Goal: Task Accomplishment & Management: Manage account settings

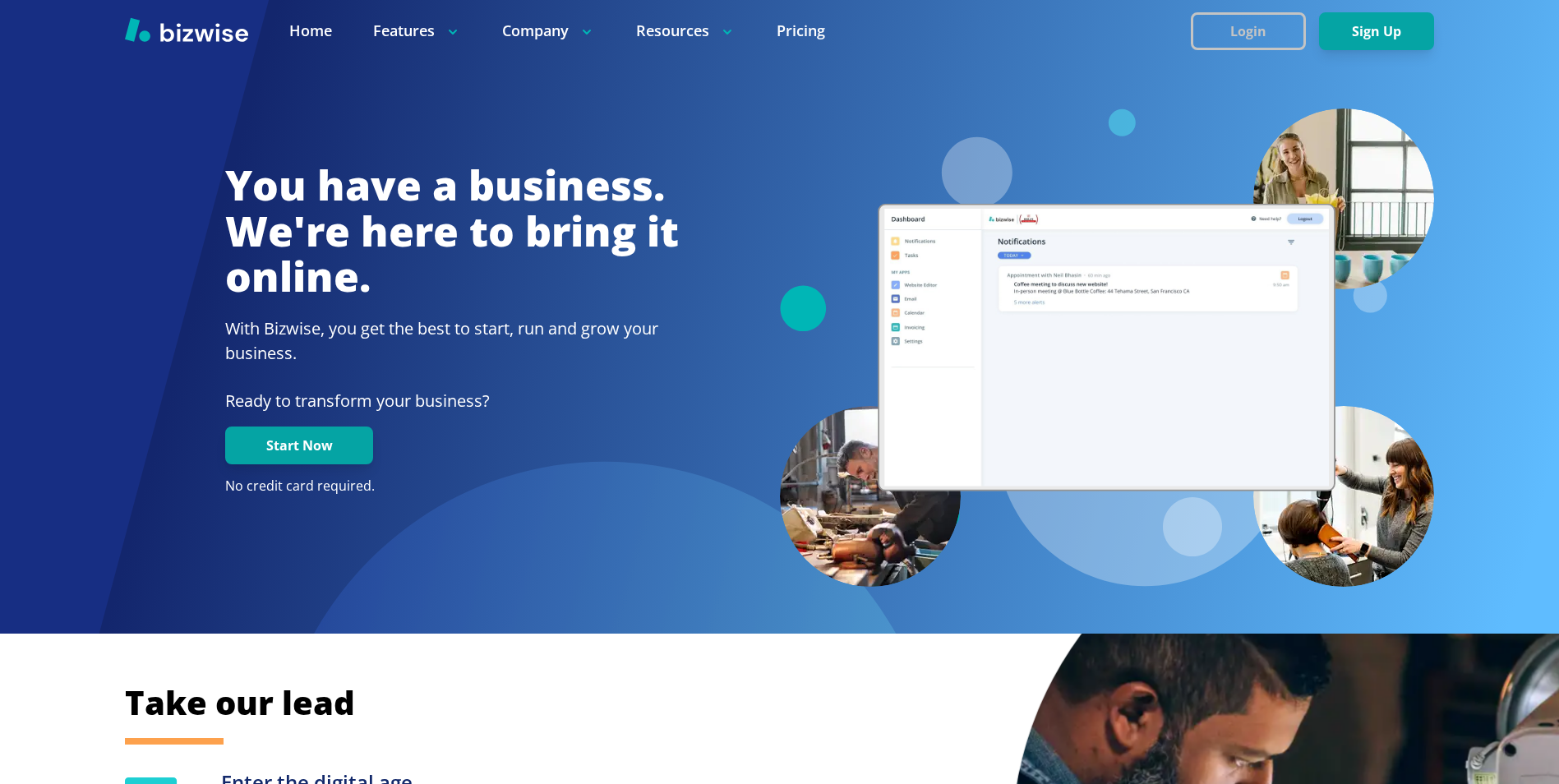
click at [1241, 30] on button "Login" at bounding box center [1248, 31] width 115 height 38
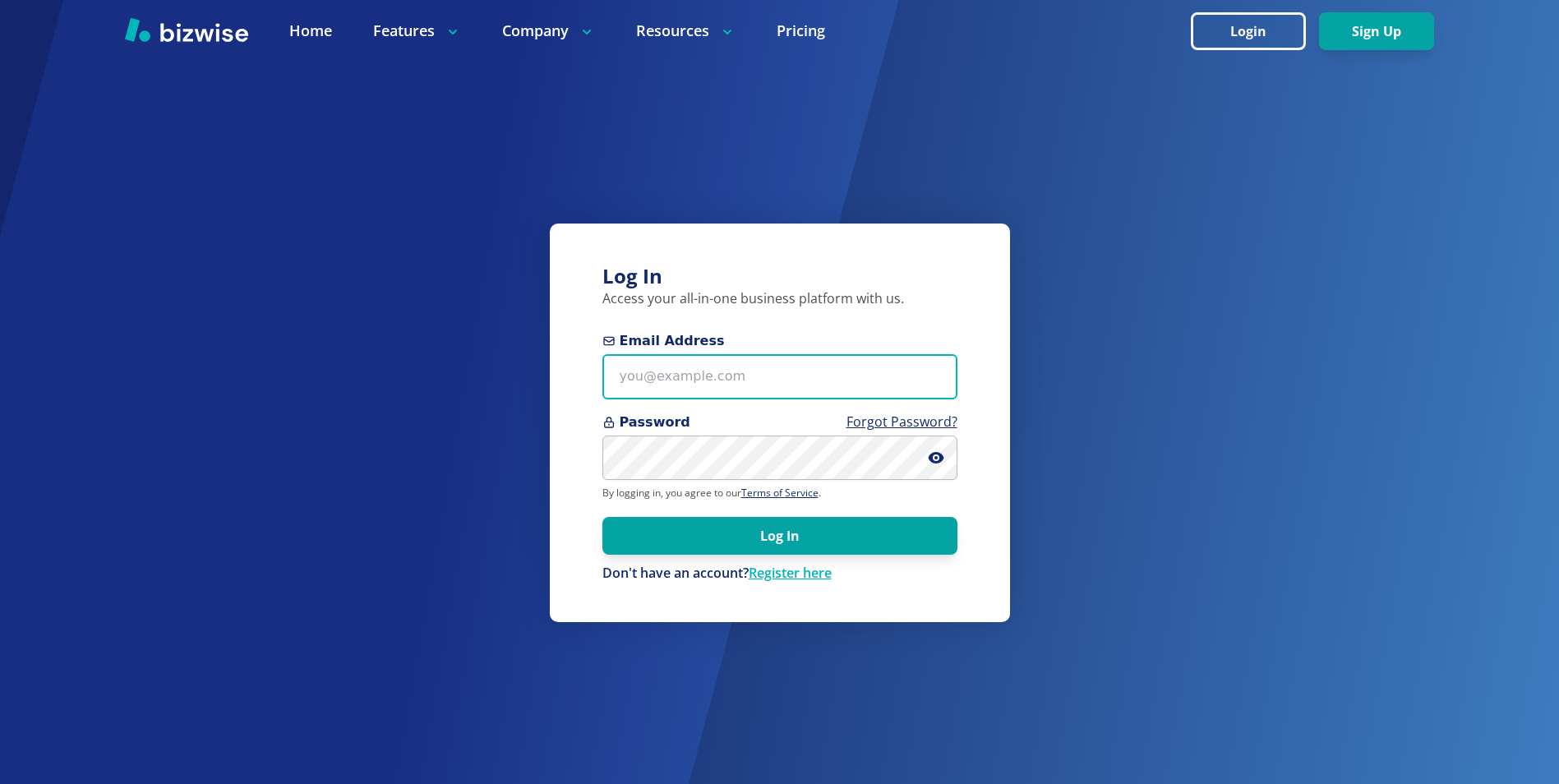
type input "[EMAIL_ADDRESS][DOMAIN_NAME]"
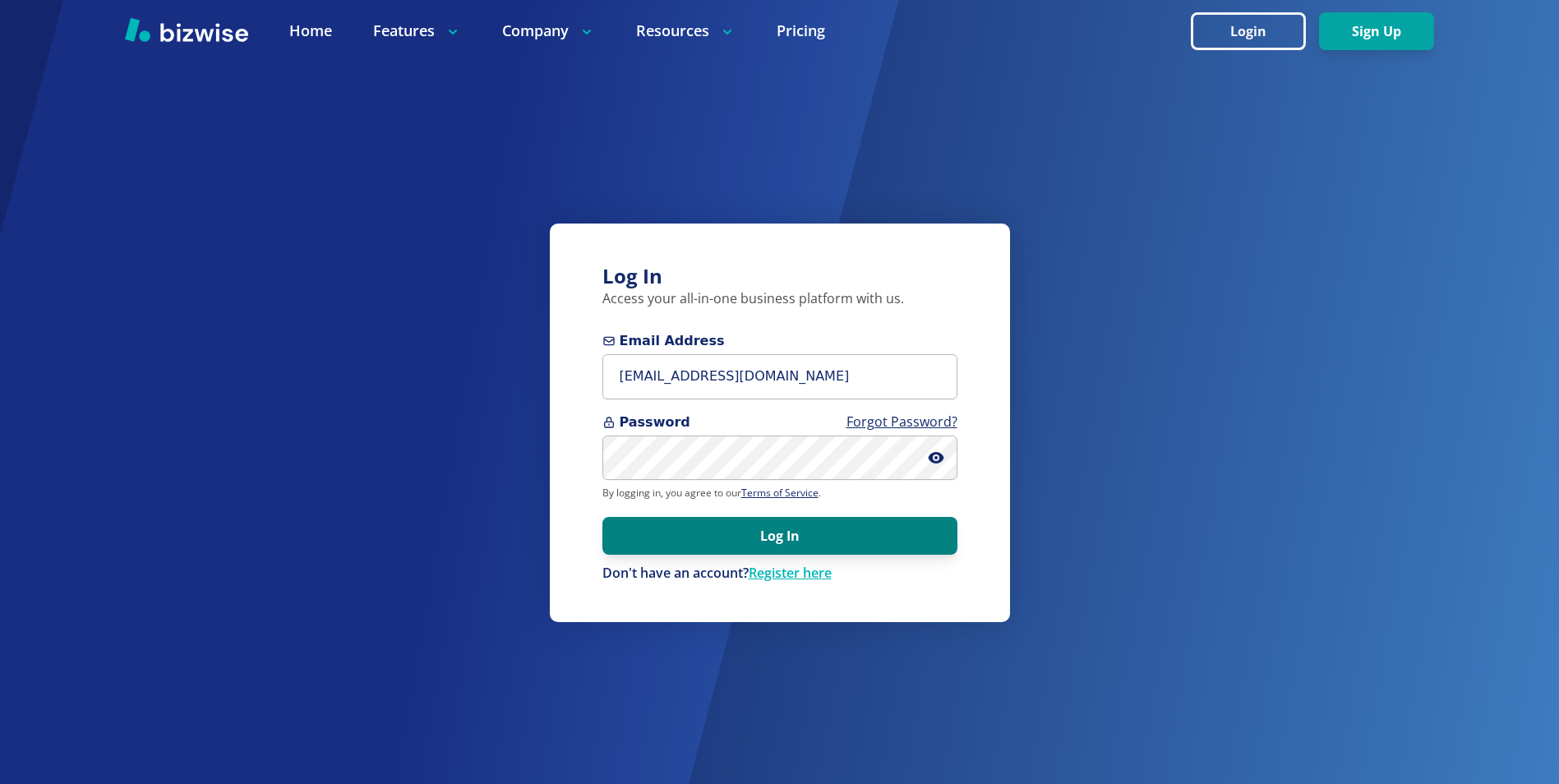
click at [804, 538] on button "Log In" at bounding box center [779, 535] width 355 height 38
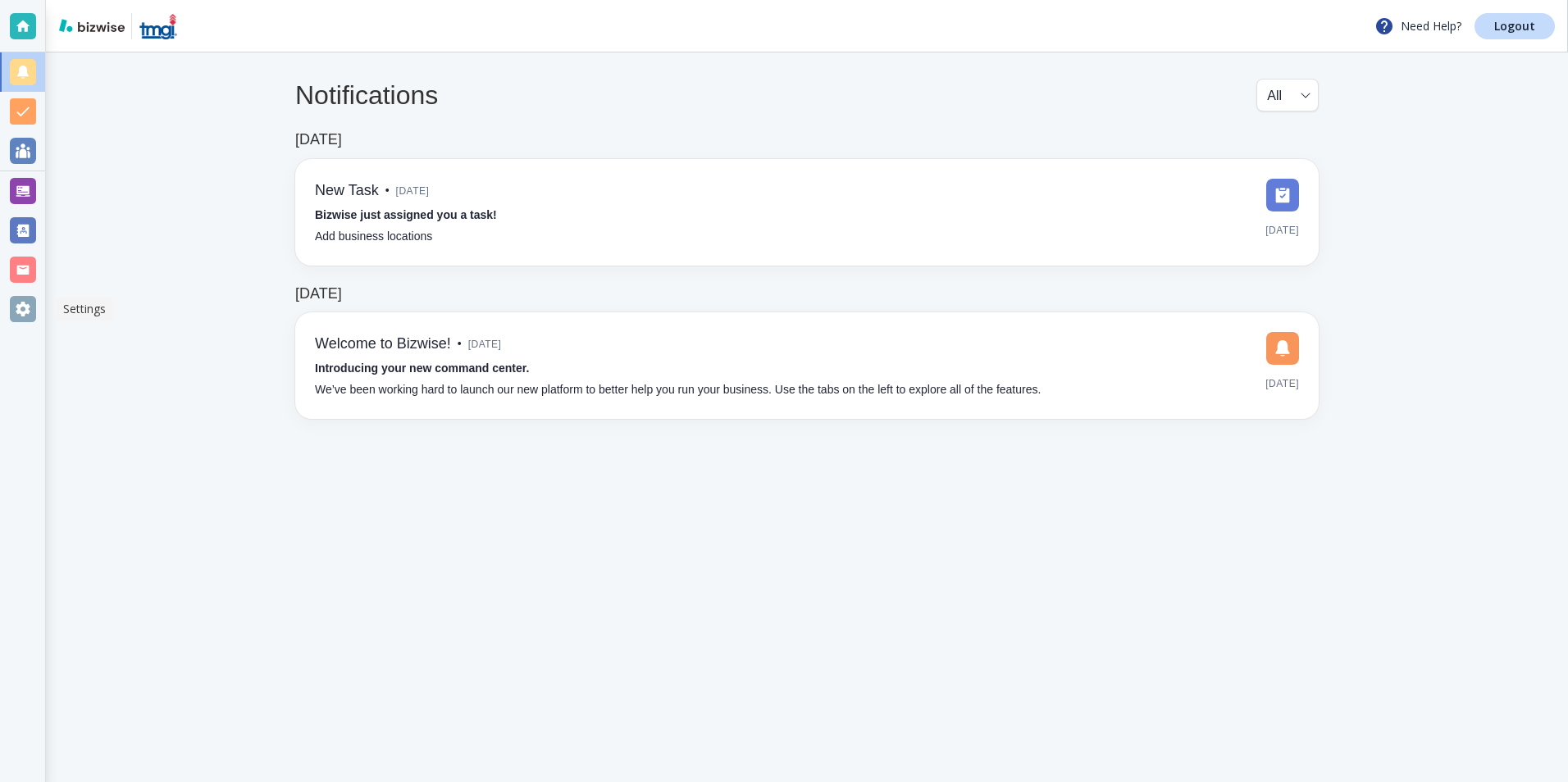
click at [19, 310] on div at bounding box center [23, 308] width 26 height 26
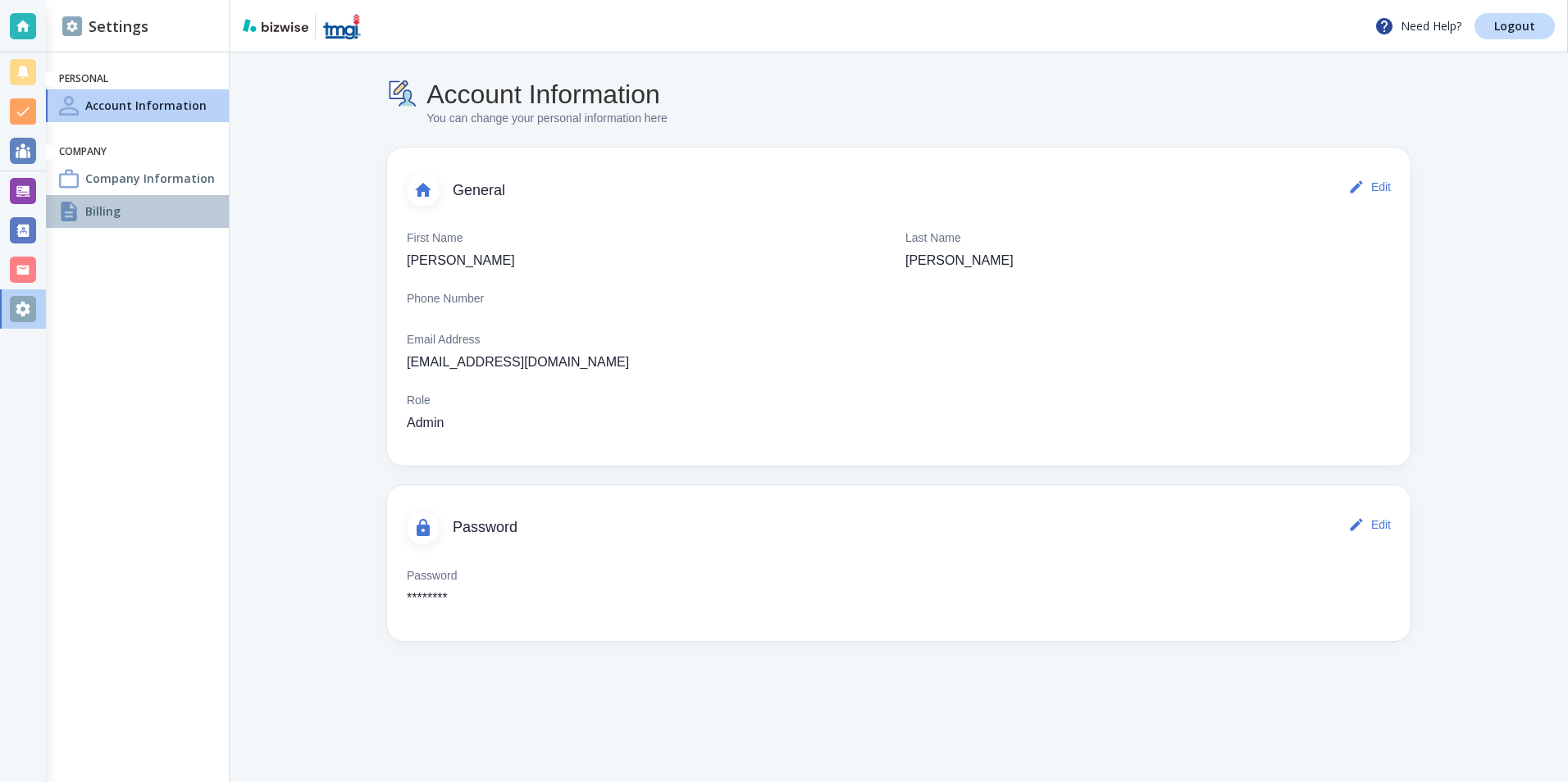
click at [100, 209] on h4 "Billing" at bounding box center [103, 211] width 35 height 17
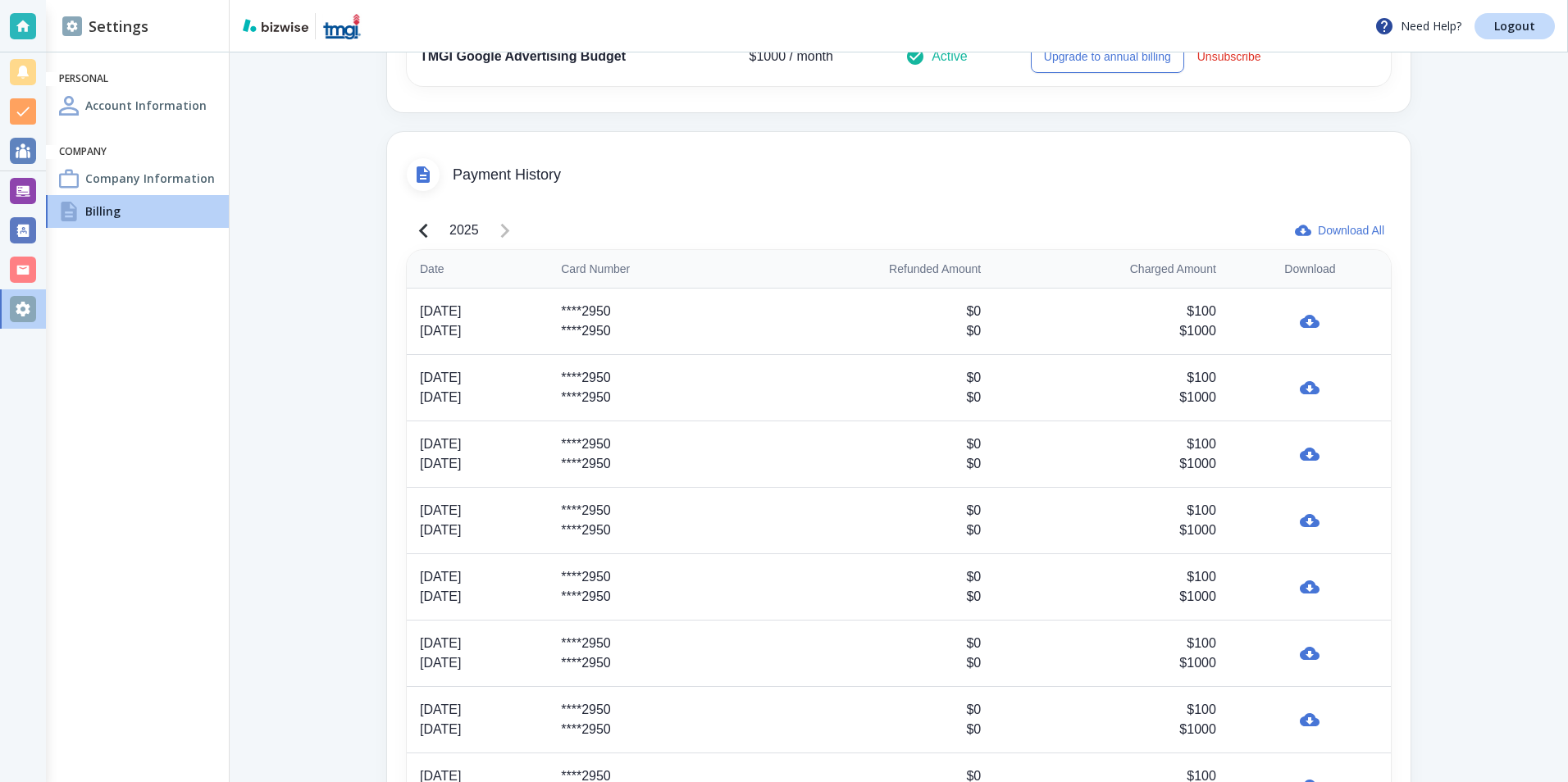
scroll to position [657, 0]
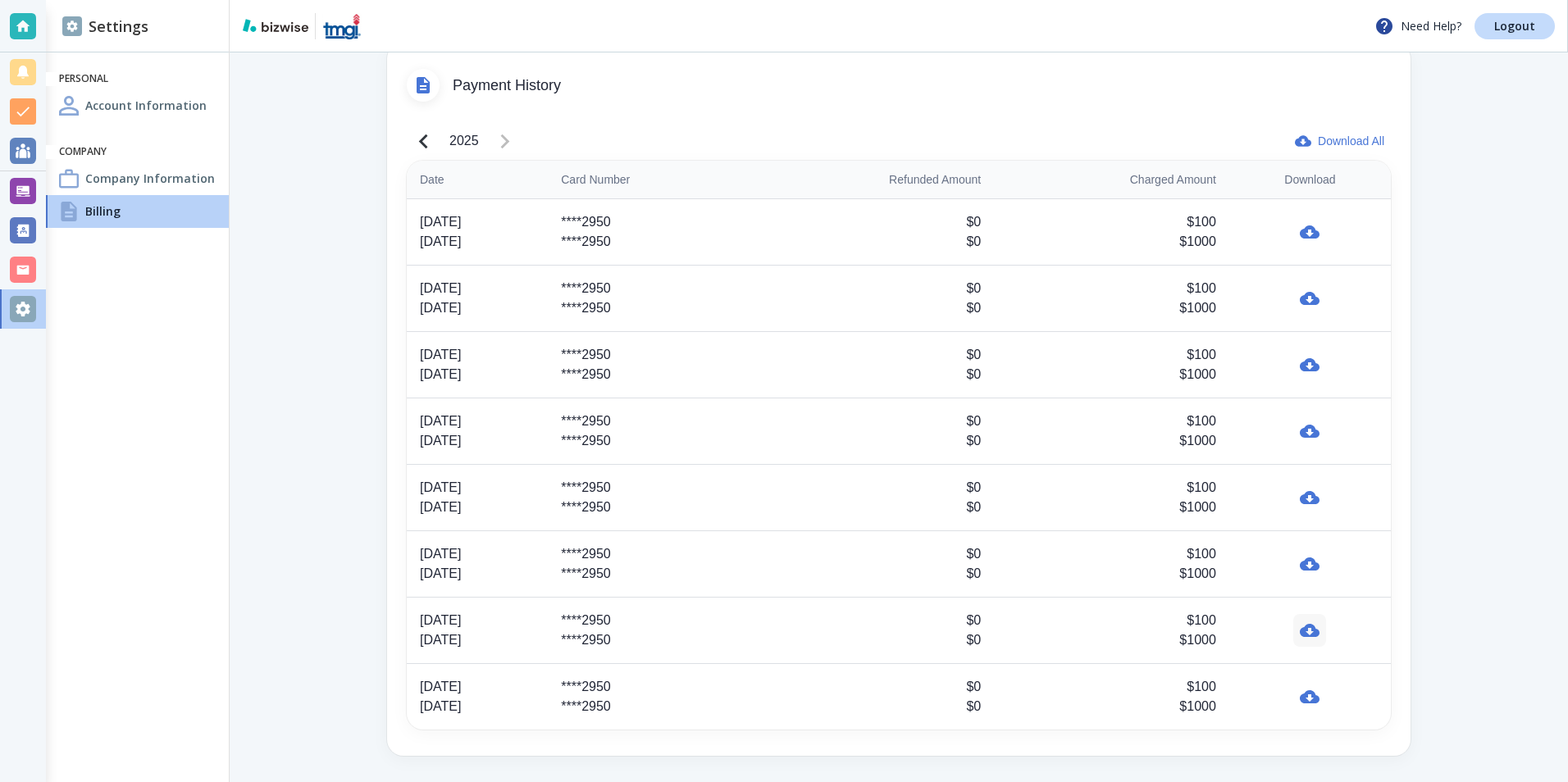
click at [1304, 625] on icon "button" at bounding box center [1309, 630] width 19 height 19
click at [1304, 693] on icon "button" at bounding box center [1309, 697] width 19 height 14
click at [1505, 24] on p "Logout" at bounding box center [1514, 26] width 41 height 12
